Goal: Information Seeking & Learning: Learn about a topic

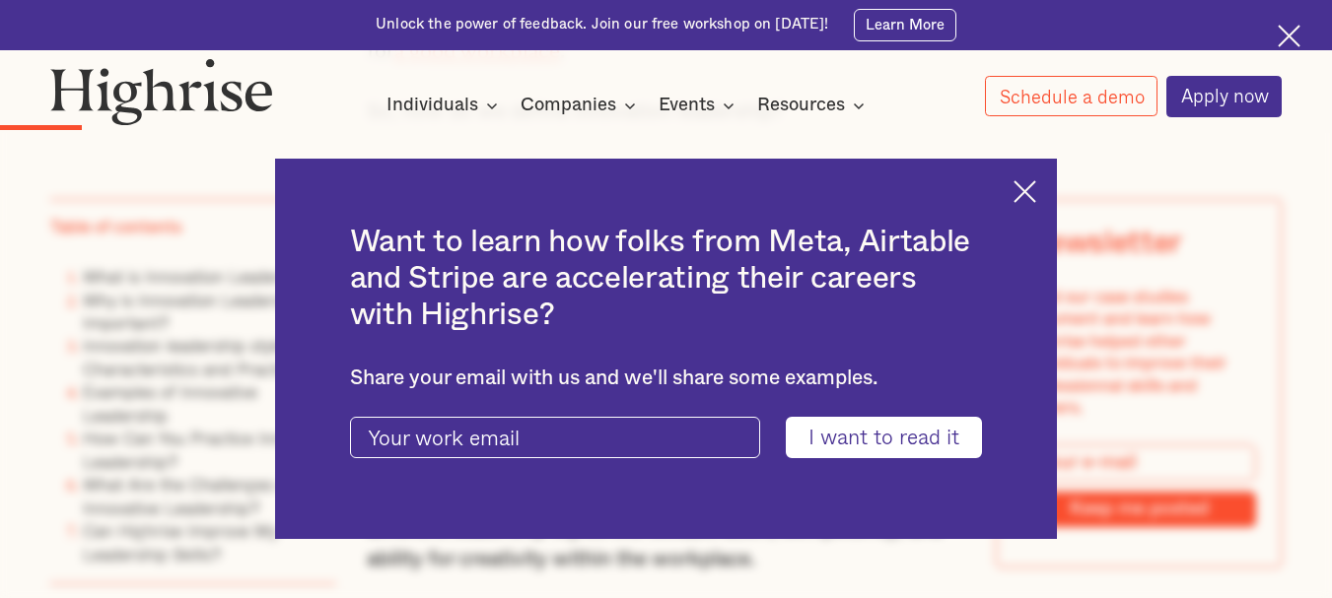
scroll to position [1920, 0]
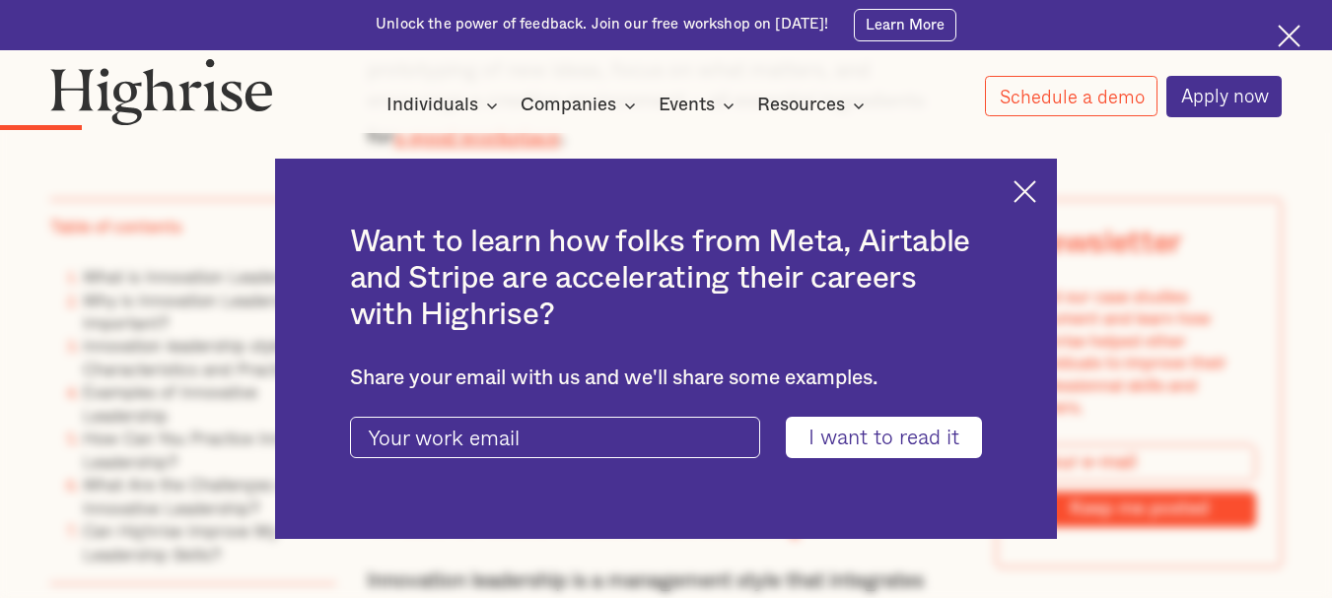
drag, startPoint x: 0, startPoint y: 0, endPoint x: 1343, endPoint y: 85, distance: 1346.1
click at [1036, 191] on img at bounding box center [1024, 191] width 23 height 23
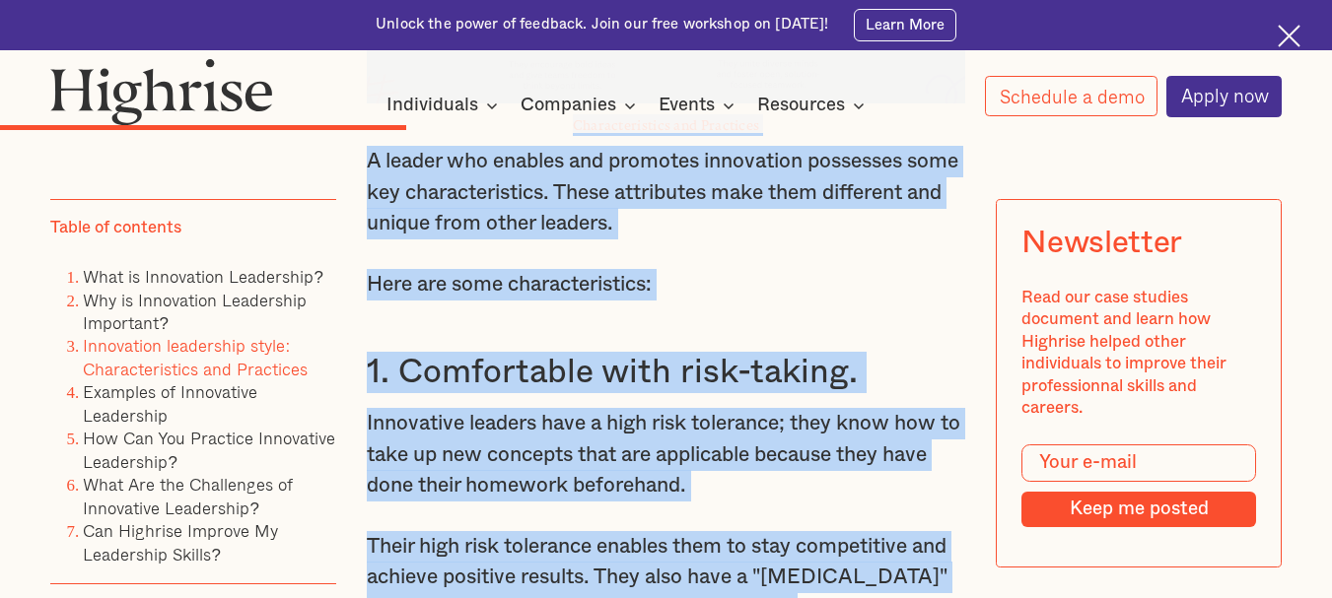
scroll to position [5591, 0]
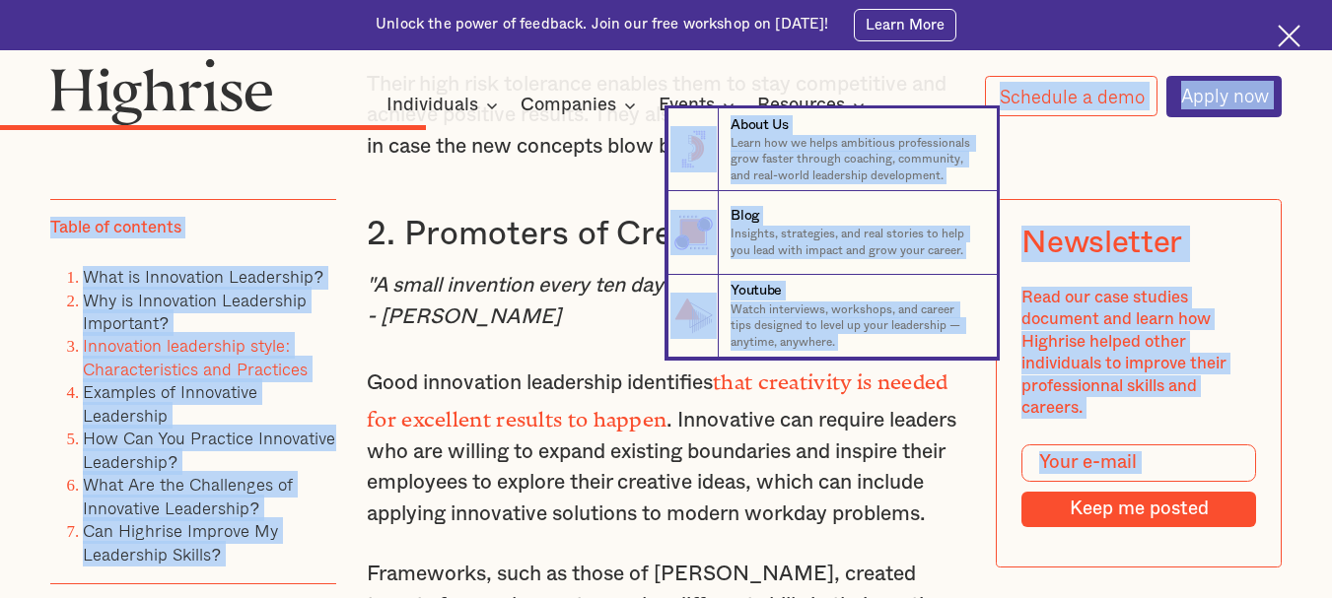
drag, startPoint x: 368, startPoint y: 211, endPoint x: 520, endPoint y: 115, distance: 180.2
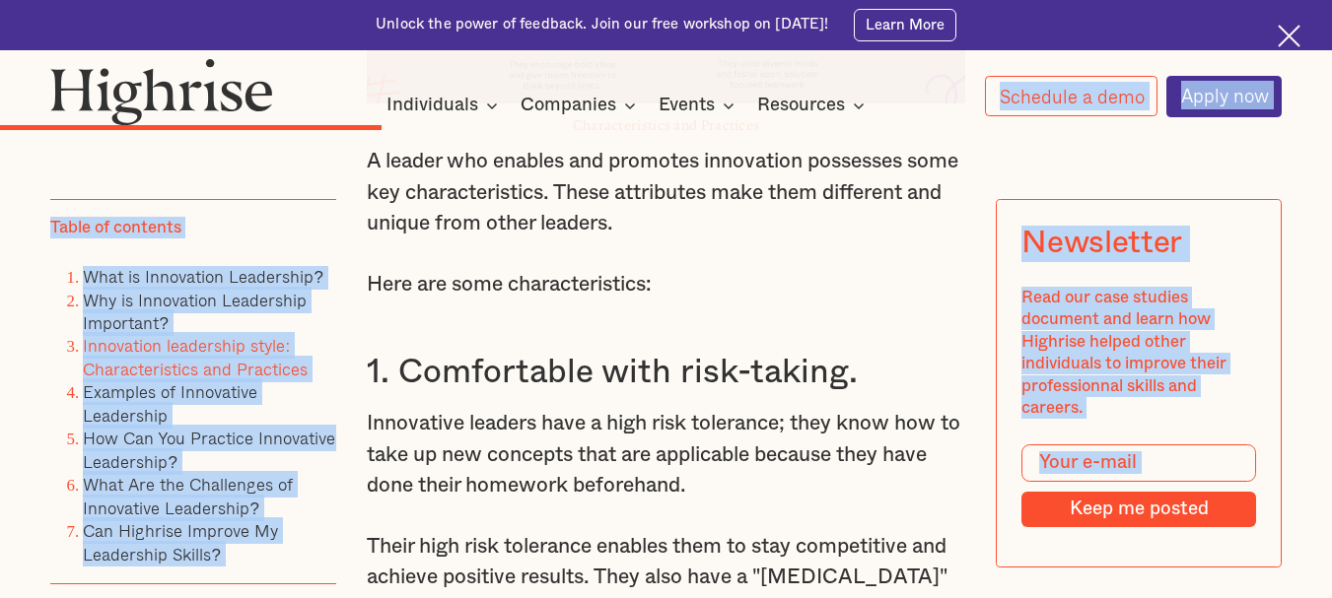
scroll to position [5101, 0]
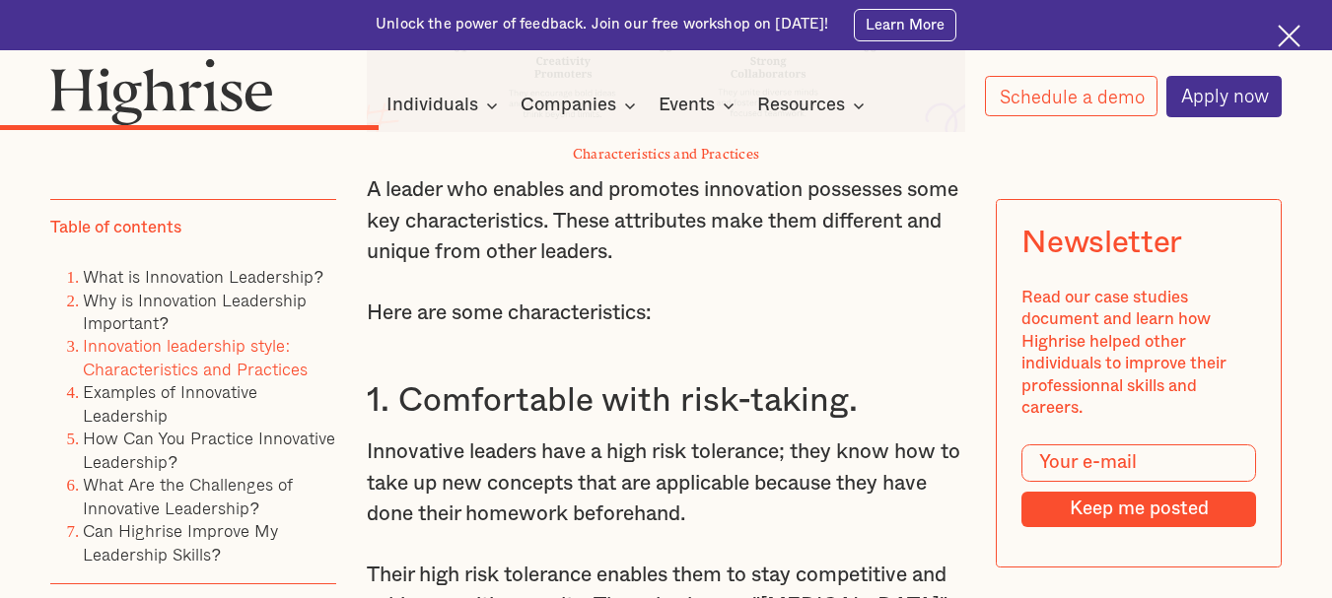
click at [916, 268] on p "A leader who enables and promotes innovation possesses some key characteristics…" at bounding box center [666, 221] width 598 height 94
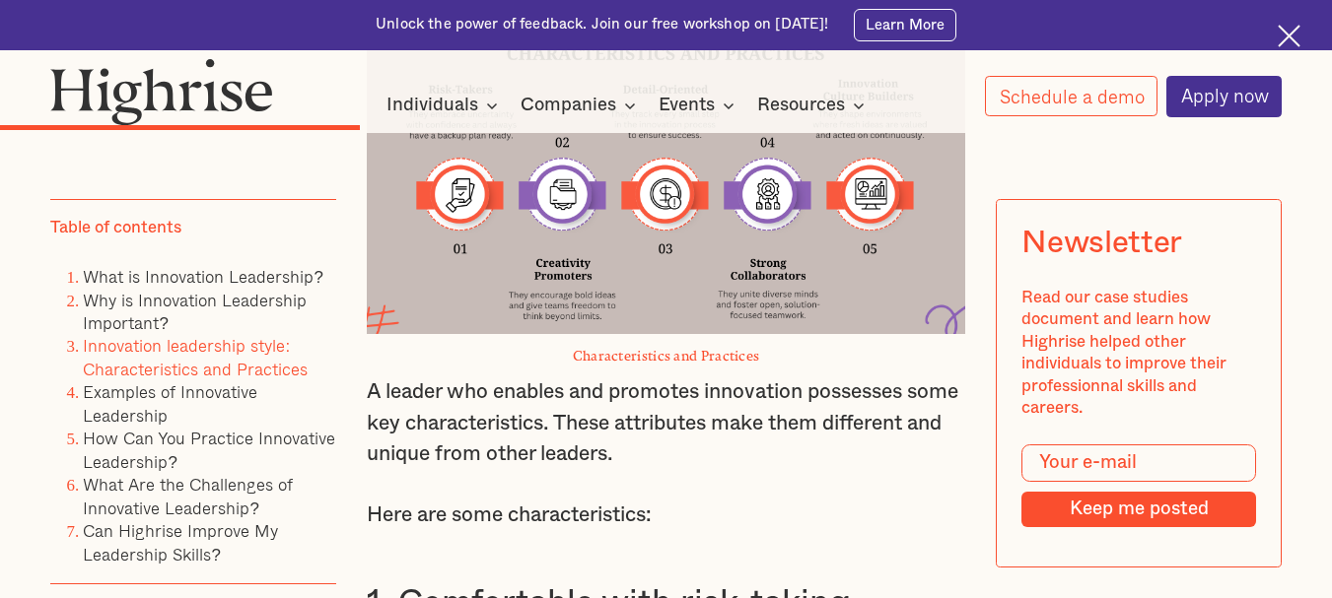
scroll to position [4841, 0]
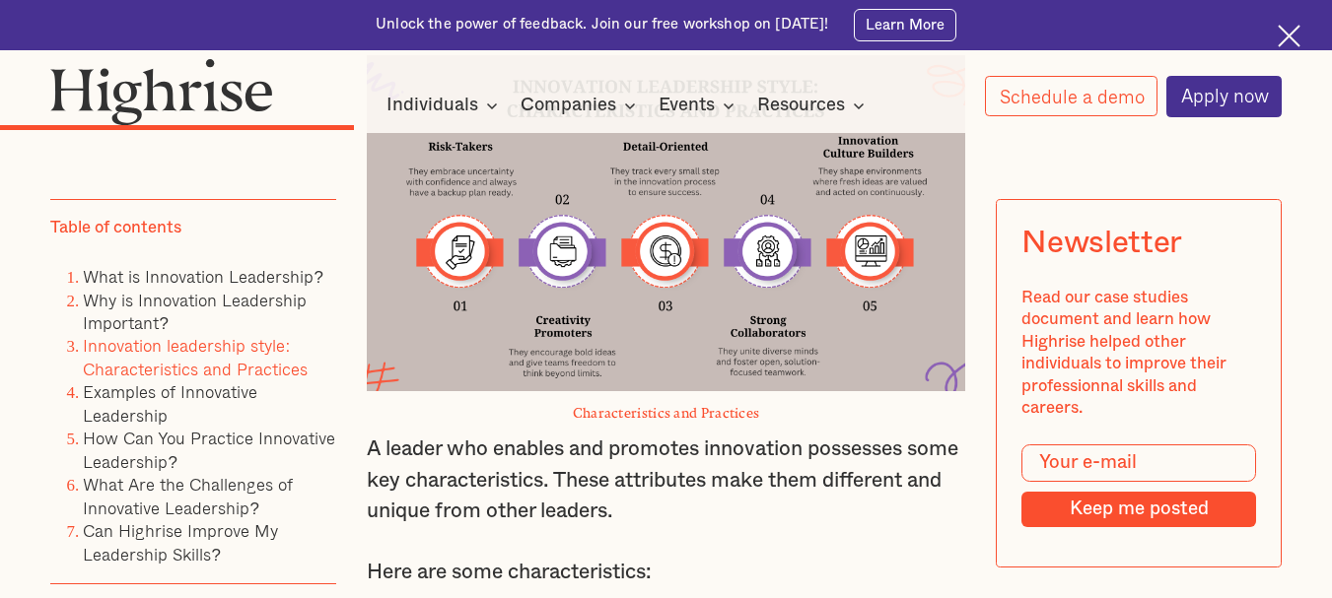
click at [667, 314] on img at bounding box center [666, 223] width 598 height 336
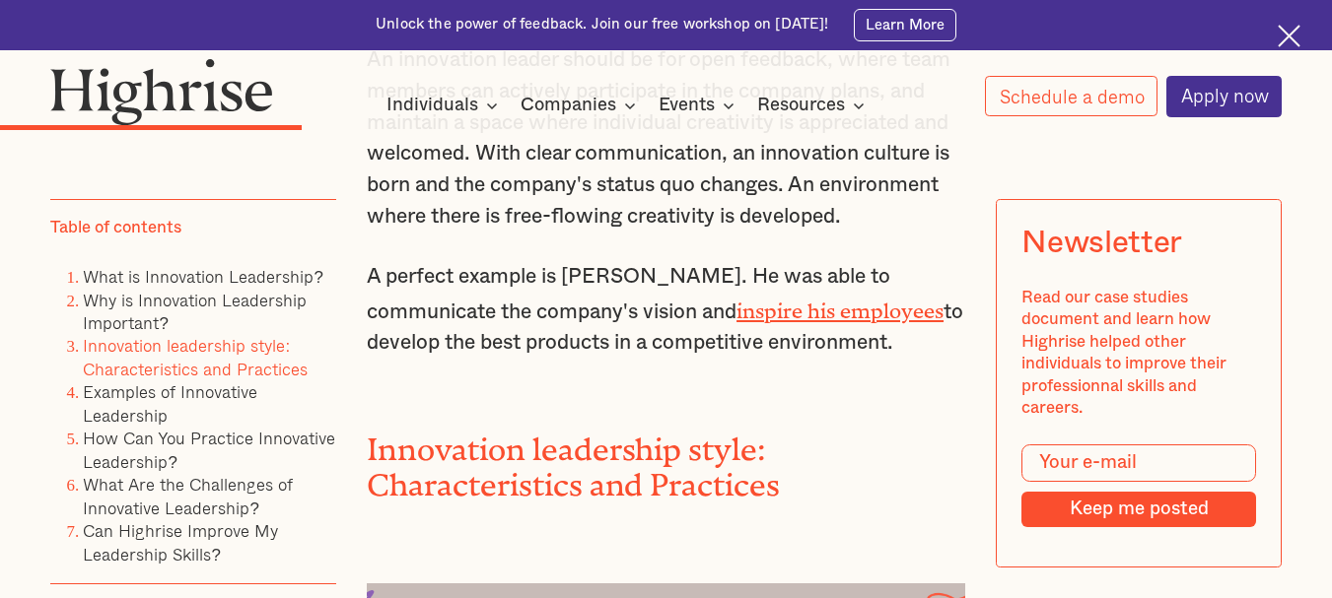
scroll to position [4310, 0]
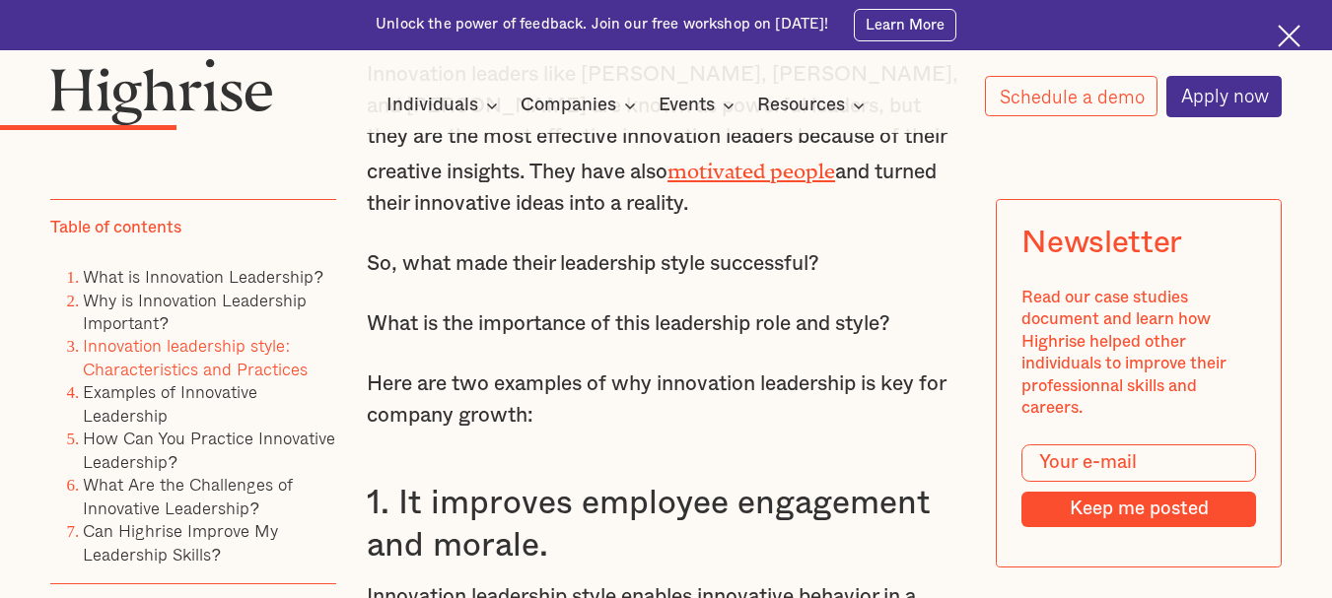
click at [419, 431] on p "Here are two examples of why innovation leadership is key for company growth:" at bounding box center [666, 400] width 598 height 62
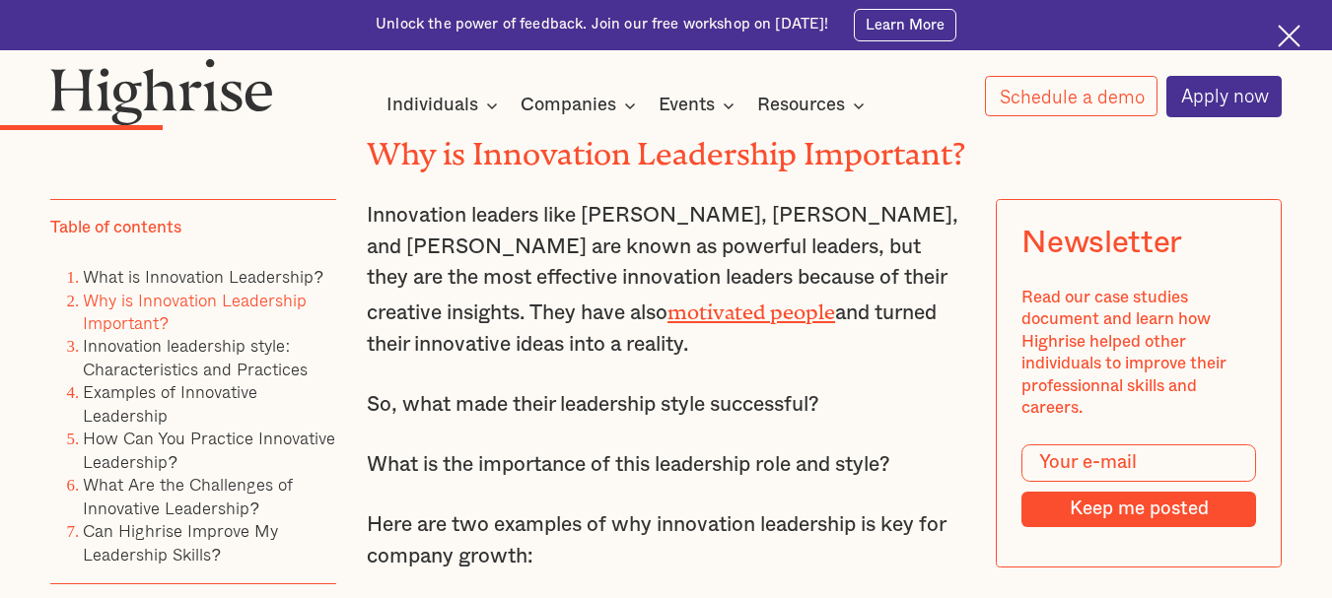
scroll to position [2860, 0]
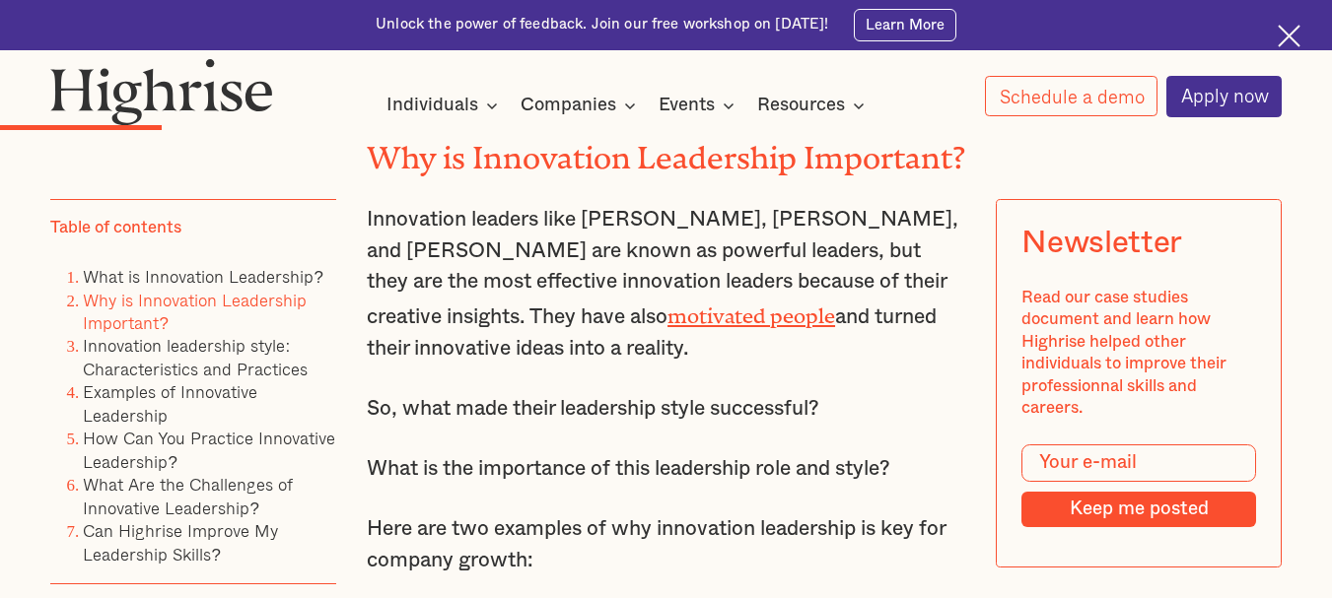
drag, startPoint x: 366, startPoint y: 265, endPoint x: 593, endPoint y: 397, distance: 263.2
click at [593, 364] on p "Innovation leaders like [PERSON_NAME], [PERSON_NAME], and [PERSON_NAME] are kno…" at bounding box center [666, 284] width 598 height 160
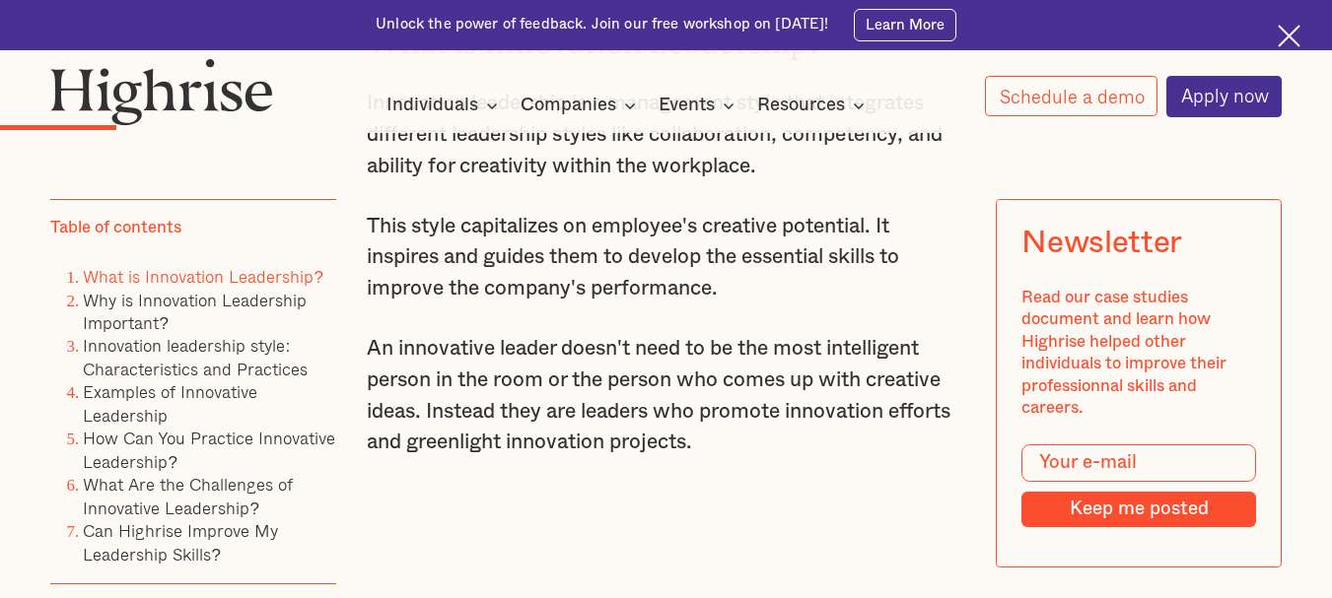
scroll to position [2369, 0]
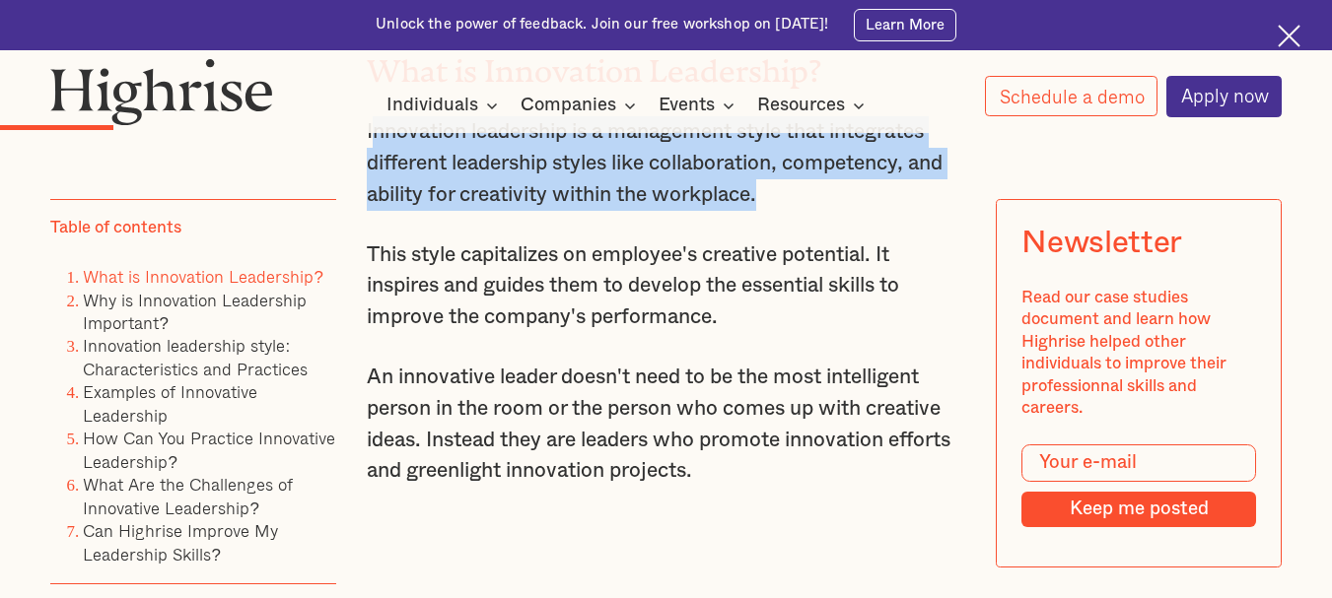
drag, startPoint x: 369, startPoint y: 173, endPoint x: 790, endPoint y: 235, distance: 426.2
click at [790, 210] on p "Innovation leadership is a management style that integrates different leadershi…" at bounding box center [666, 163] width 598 height 94
copy p "nnovation leadership is a management style that integrates different leadership…"
